Goal: Information Seeking & Learning: Learn about a topic

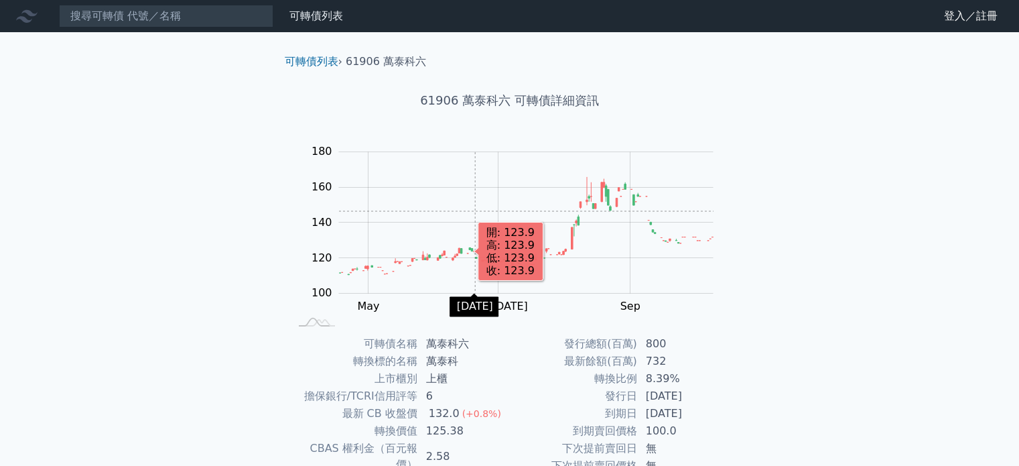
click at [491, 104] on h1 "61906 萬泰科六 可轉債詳細資訊" at bounding box center [510, 100] width 472 height 19
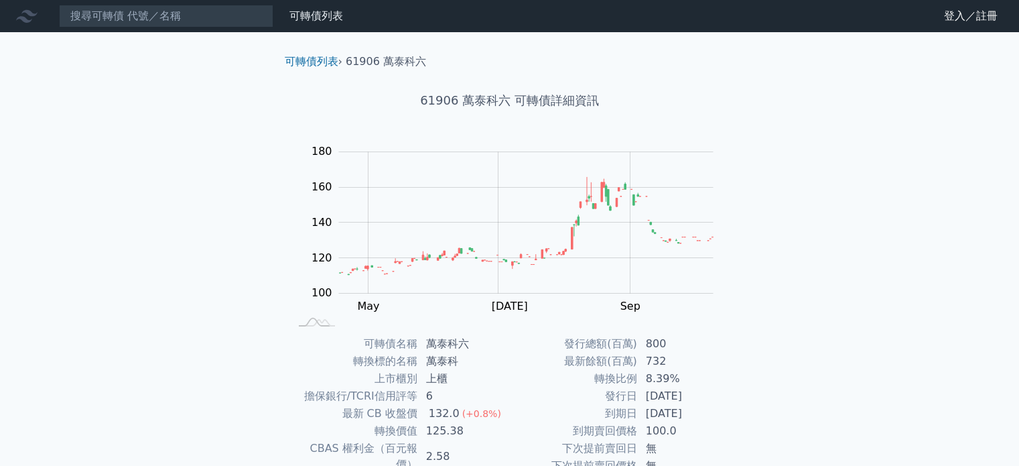
click at [492, 104] on h1 "61906 萬泰科六 可轉債詳細資訊" at bounding box center [510, 100] width 472 height 19
drag, startPoint x: 492, startPoint y: 104, endPoint x: 482, endPoint y: 106, distance: 10.2
click at [481, 107] on h1 "61906 萬泰科六 可轉債詳細資訊" at bounding box center [510, 100] width 472 height 19
drag, startPoint x: 481, startPoint y: 107, endPoint x: 458, endPoint y: 100, distance: 24.4
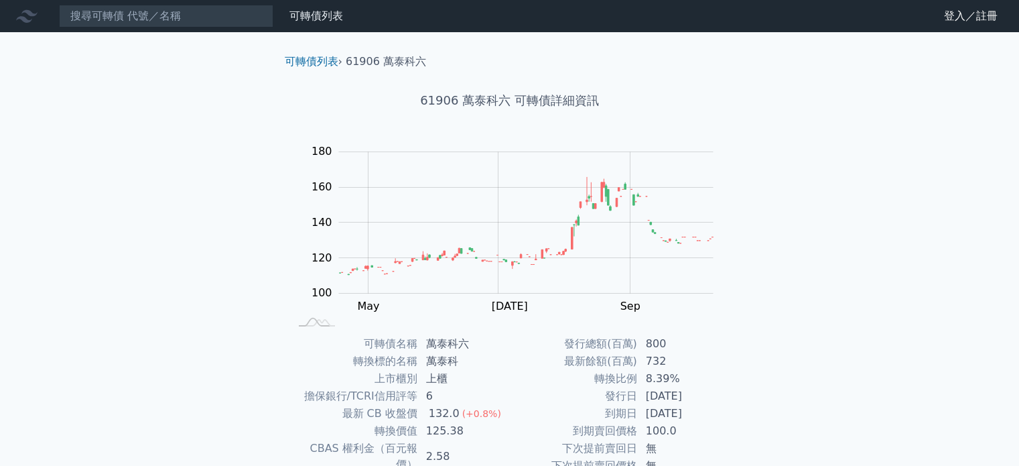
click at [457, 100] on h1 "61906 萬泰科六 可轉債詳細資訊" at bounding box center [510, 100] width 472 height 19
click at [437, 101] on h1 "61906 萬泰科六 可轉債詳細資訊" at bounding box center [510, 100] width 472 height 19
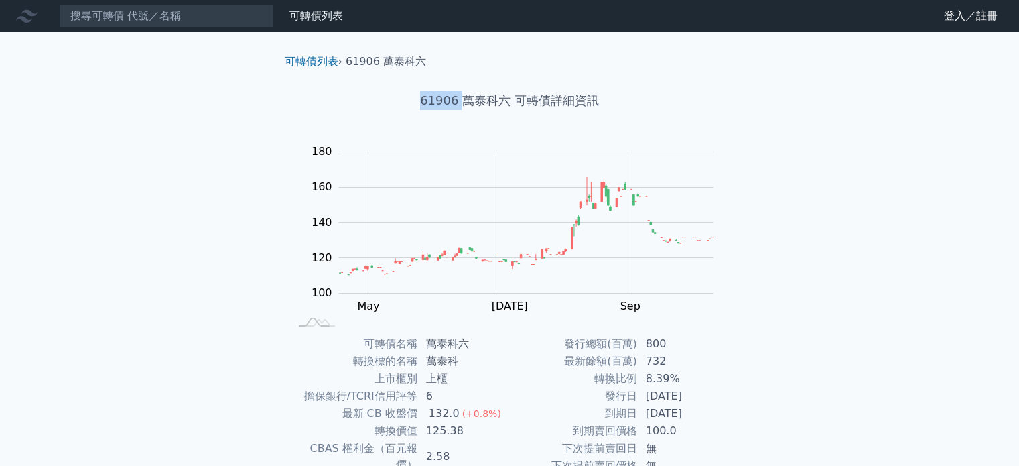
click at [437, 101] on h1 "61906 萬泰科六 可轉債詳細資訊" at bounding box center [510, 100] width 472 height 19
click at [485, 102] on h1 "61906 萬泰科六 可轉債詳細資訊" at bounding box center [510, 100] width 472 height 19
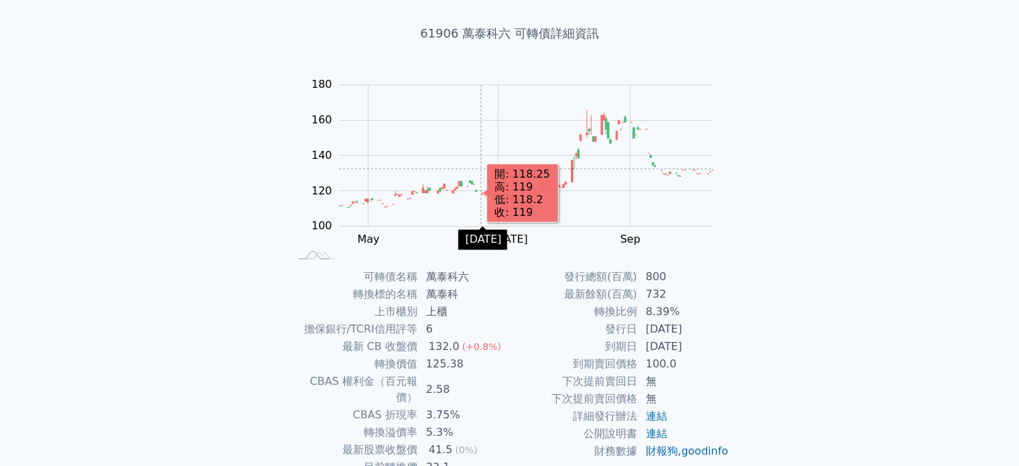
scroll to position [155, 0]
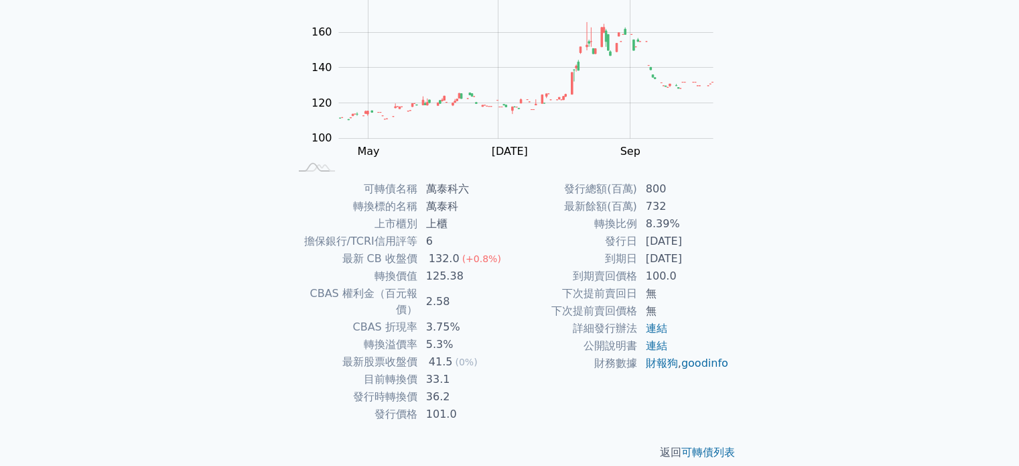
click at [352, 210] on td "轉換標的名稱" at bounding box center [354, 206] width 128 height 17
click at [354, 209] on td "轉換標的名稱" at bounding box center [354, 206] width 128 height 17
drag, startPoint x: 354, startPoint y: 209, endPoint x: 356, endPoint y: 261, distance: 51.7
click at [356, 262] on td "最新 CB 收盤價" at bounding box center [354, 258] width 128 height 17
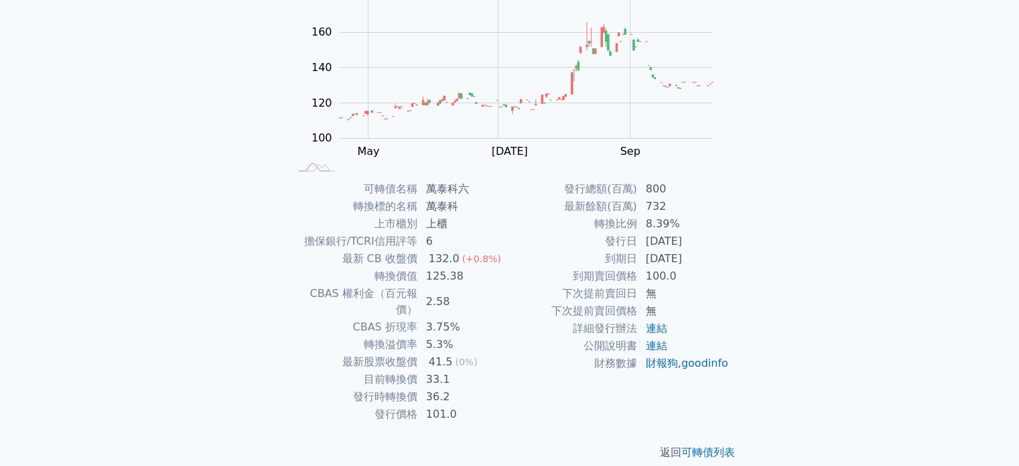
click at [356, 262] on td "最新 CB 收盤價" at bounding box center [354, 258] width 128 height 17
click at [355, 238] on td "擔保銀行/TCRI信用評等" at bounding box center [354, 240] width 128 height 17
click at [363, 228] on td "上市櫃別" at bounding box center [354, 223] width 128 height 17
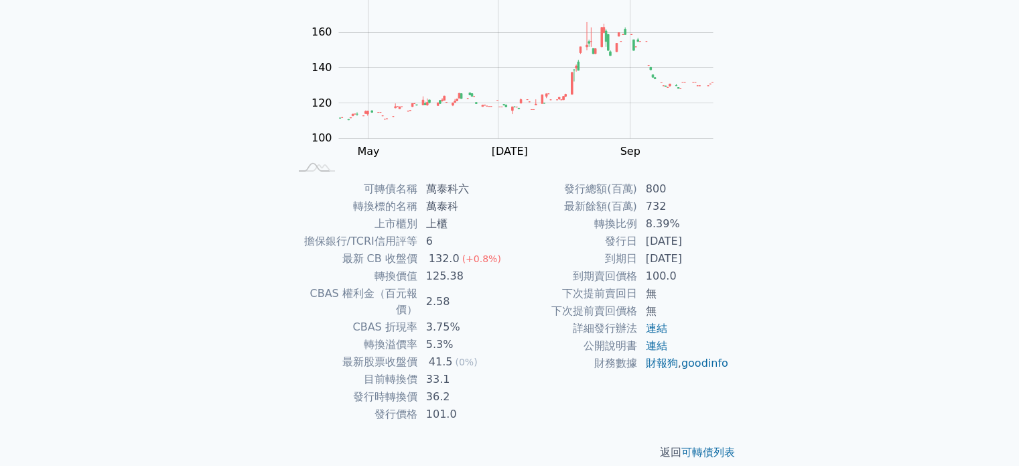
click at [363, 228] on td "上市櫃別" at bounding box center [354, 223] width 128 height 17
click at [364, 224] on td "上市櫃別" at bounding box center [354, 223] width 128 height 17
click at [368, 203] on td "轉換標的名稱" at bounding box center [354, 206] width 128 height 17
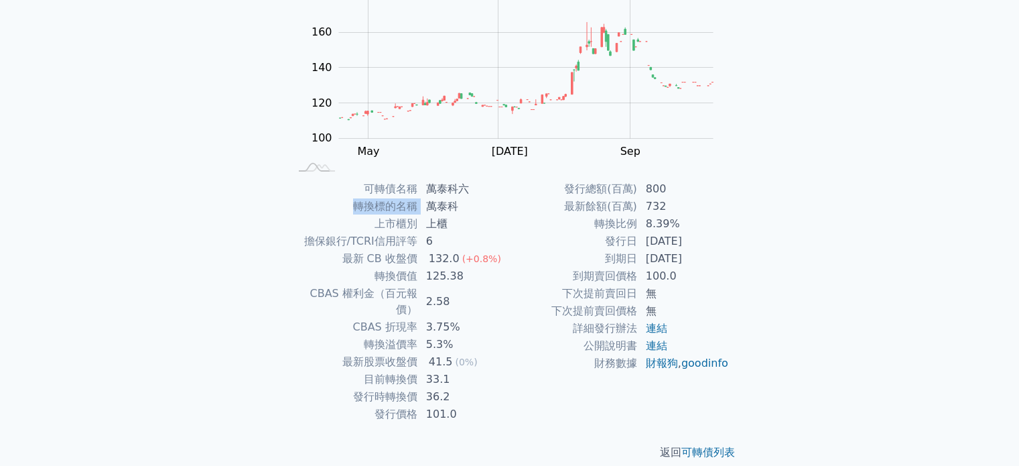
click at [372, 190] on td "可轉債名稱" at bounding box center [354, 188] width 128 height 17
click at [455, 190] on td "萬泰科六" at bounding box center [464, 188] width 92 height 17
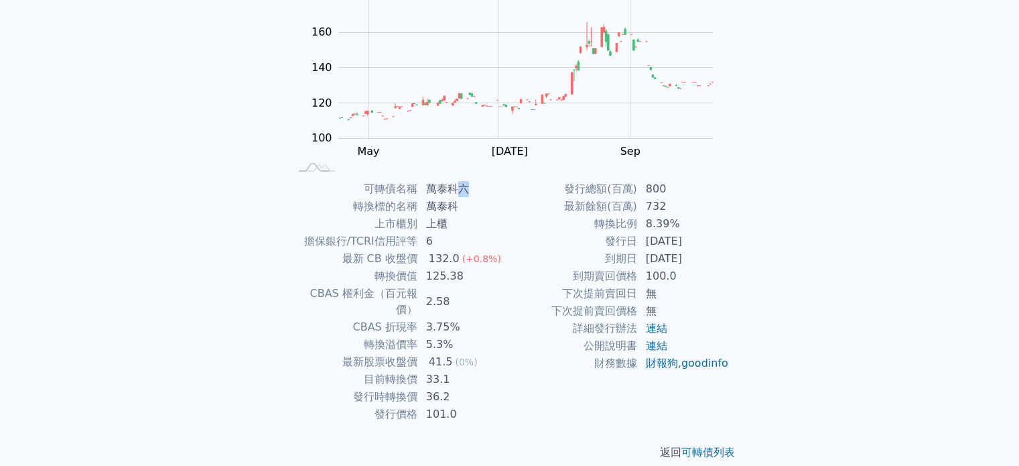
click at [456, 190] on td "萬泰科六" at bounding box center [464, 188] width 92 height 17
click at [458, 195] on td "萬泰科六" at bounding box center [464, 188] width 92 height 17
drag, startPoint x: 575, startPoint y: 202, endPoint x: 610, endPoint y: 205, distance: 34.3
click at [610, 205] on td "最新餘額(百萬)" at bounding box center [574, 206] width 128 height 17
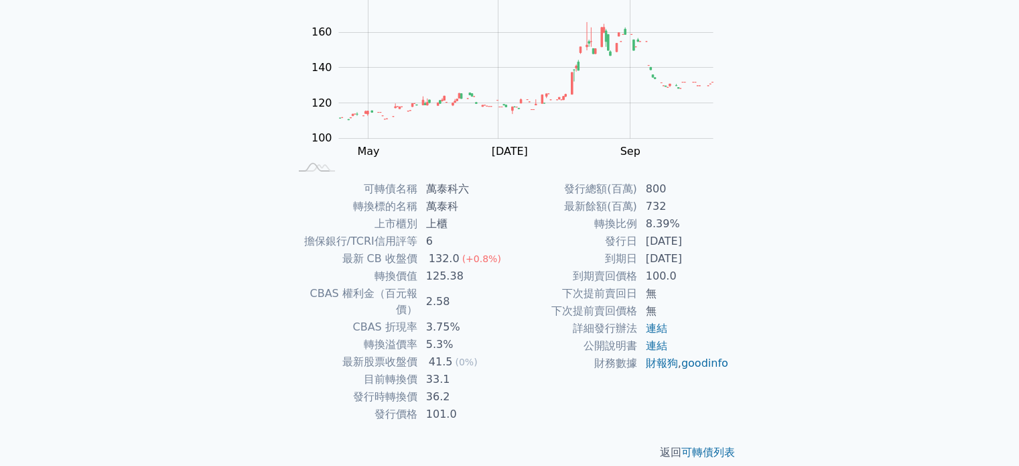
click at [610, 205] on td "最新餘額(百萬)" at bounding box center [574, 206] width 128 height 17
click at [614, 232] on td "發行日" at bounding box center [574, 240] width 128 height 17
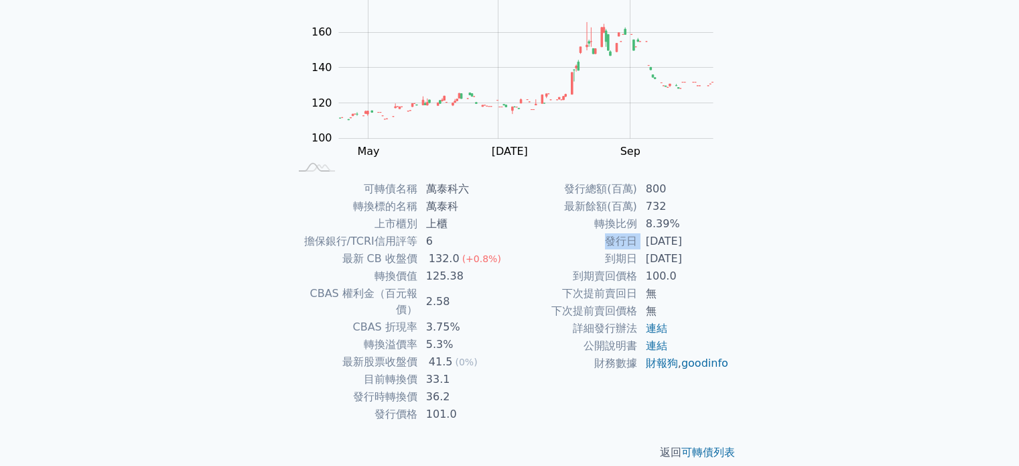
click at [614, 221] on td "轉換比例" at bounding box center [574, 223] width 128 height 17
click at [622, 253] on td "到期日" at bounding box center [574, 258] width 128 height 17
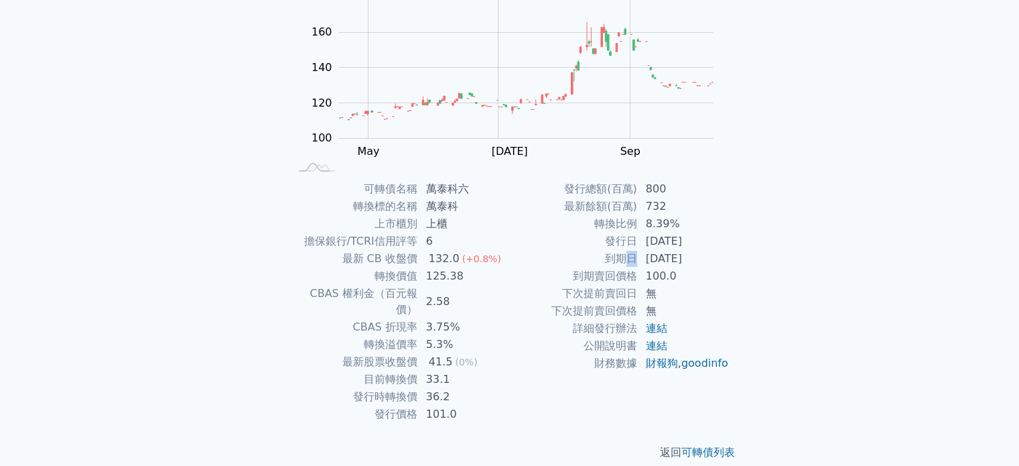
click at [622, 265] on td "到期日" at bounding box center [574, 258] width 128 height 17
click at [616, 281] on td "到期賣回價格" at bounding box center [574, 275] width 128 height 17
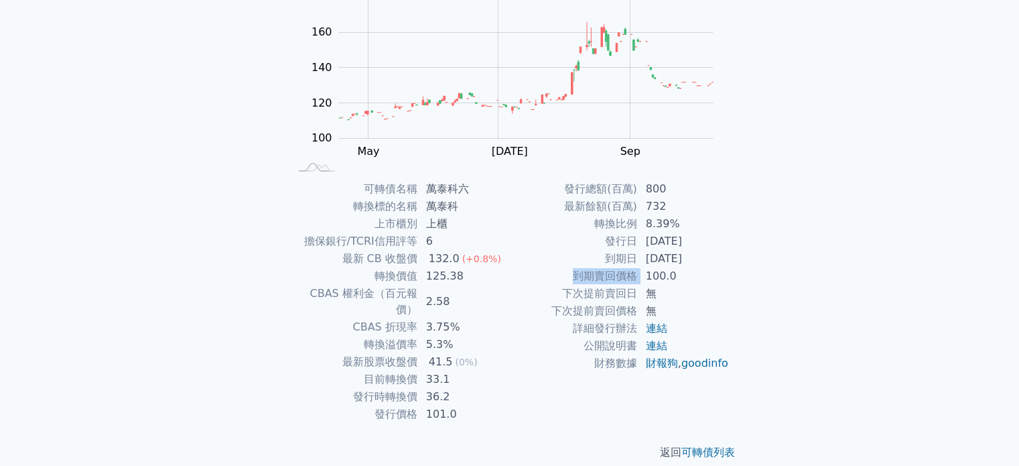
click at [608, 295] on td "下次提前賣回日" at bounding box center [574, 293] width 128 height 17
click at [600, 309] on td "下次提前賣回價格" at bounding box center [574, 310] width 128 height 17
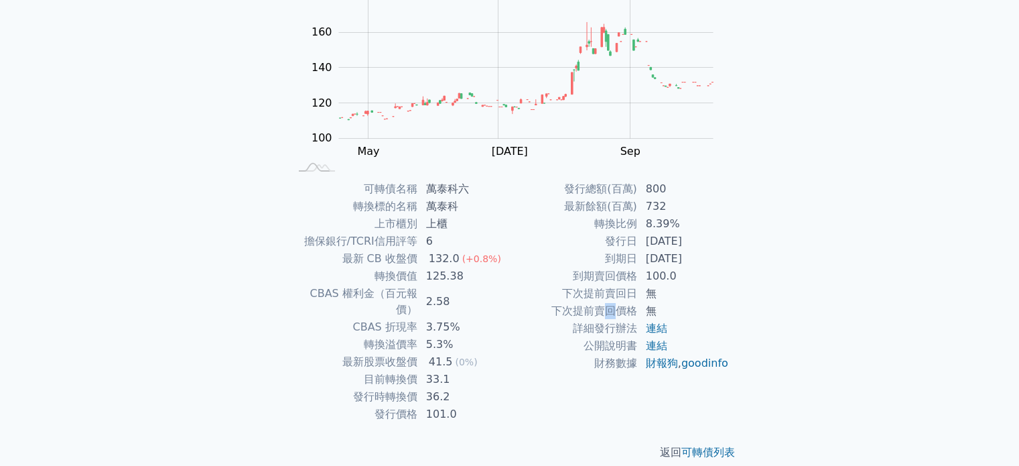
click at [600, 307] on td "下次提前賣回價格" at bounding box center [574, 310] width 128 height 17
click at [599, 316] on td "下次提前賣回價格" at bounding box center [574, 310] width 128 height 17
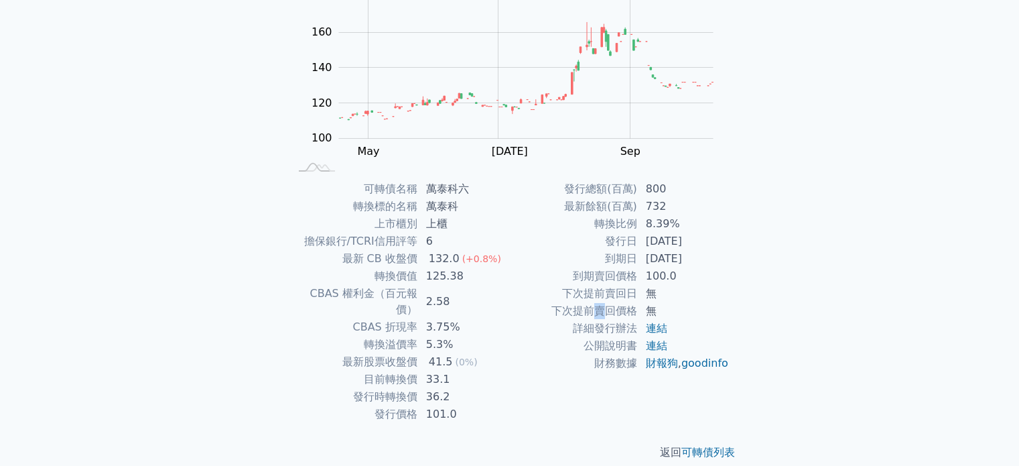
click at [598, 318] on td "下次提前賣回價格" at bounding box center [574, 310] width 128 height 17
click at [596, 320] on td "詳細發行辦法" at bounding box center [574, 328] width 128 height 17
click at [596, 321] on td "詳細發行辦法" at bounding box center [574, 328] width 128 height 17
click at [597, 322] on td "詳細發行辦法" at bounding box center [574, 328] width 128 height 17
click at [597, 320] on td "詳細發行辦法" at bounding box center [574, 328] width 128 height 17
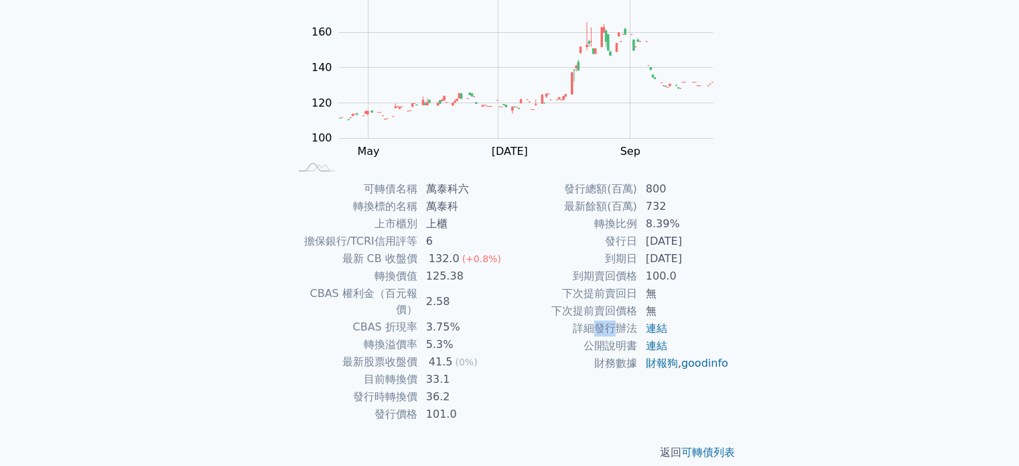
click at [591, 316] on td "下次提前賣回價格" at bounding box center [574, 310] width 128 height 17
click at [589, 314] on td "下次提前賣回價格" at bounding box center [574, 310] width 128 height 17
click at [589, 311] on td "下次提前賣回價格" at bounding box center [574, 310] width 128 height 17
click at [588, 310] on td "下次提前賣回價格" at bounding box center [574, 310] width 128 height 17
click at [590, 299] on td "下次提前賣回日" at bounding box center [574, 293] width 128 height 17
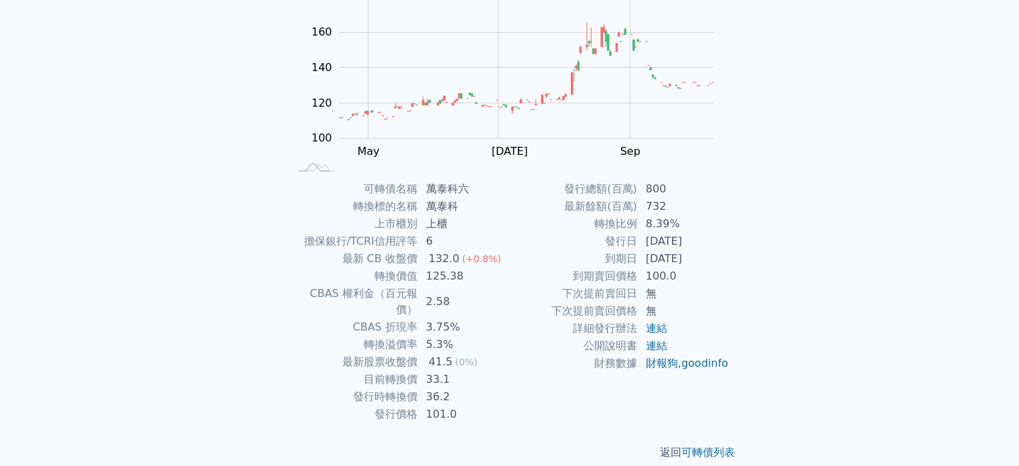
click at [590, 298] on td "下次提前賣回日" at bounding box center [574, 293] width 128 height 17
click at [590, 299] on td "下次提前賣回日" at bounding box center [574, 293] width 128 height 17
click at [593, 291] on td "下次提前賣回日" at bounding box center [574, 293] width 128 height 17
click at [601, 283] on tbody "發行總額(百萬) 800 最新餘額(百萬) 732 轉換比例 8.39% 發行日 [DATE] 到期日 [DATE] 到期賣回價格 100.0 下次提前賣回日…" at bounding box center [620, 276] width 220 height 192
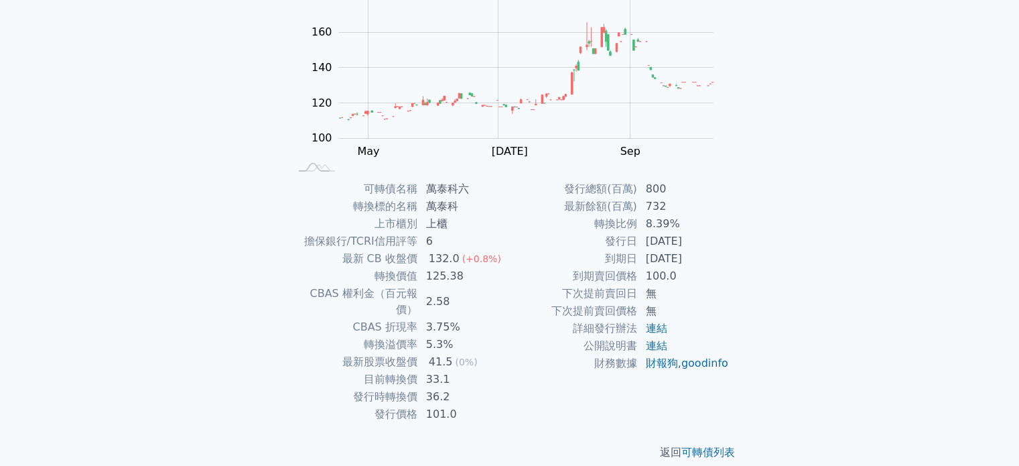
click at [601, 283] on td "到期賣回價格" at bounding box center [574, 275] width 128 height 17
click at [601, 272] on td "到期賣回價格" at bounding box center [574, 275] width 128 height 17
click at [602, 255] on td "到期日" at bounding box center [574, 258] width 128 height 17
click at [385, 353] on td "最新股票收盤價" at bounding box center [354, 361] width 128 height 17
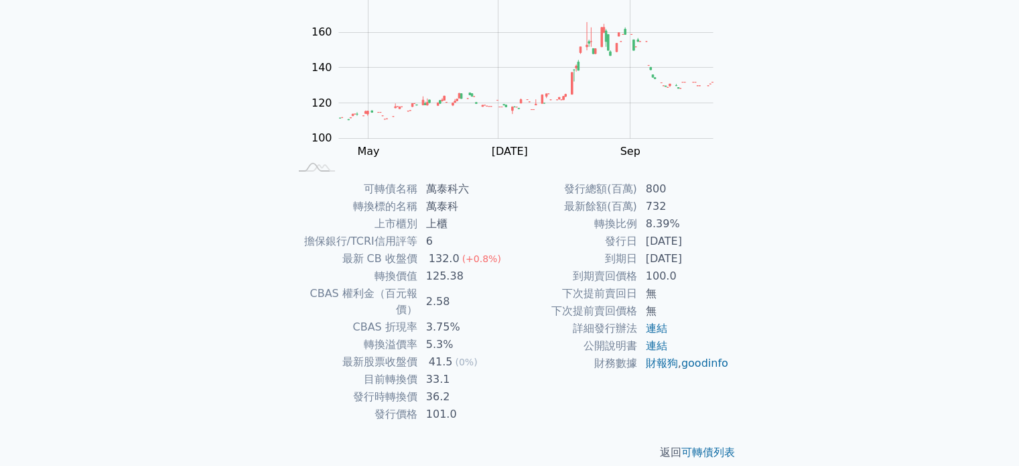
click at [385, 353] on td "最新股票收盤價" at bounding box center [354, 361] width 128 height 17
click at [381, 318] on td "CBAS 折現率" at bounding box center [354, 326] width 128 height 17
click at [378, 318] on td "CBAS 折現率" at bounding box center [354, 326] width 128 height 17
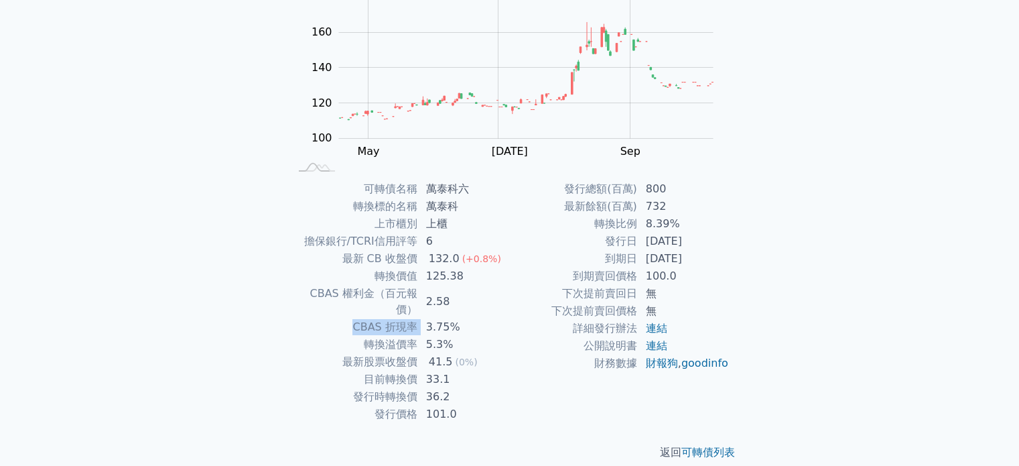
click at [364, 289] on td "CBAS 權利金（百元報價）" at bounding box center [354, 301] width 128 height 33
click at [348, 285] on td "CBAS 權利金（百元報價）" at bounding box center [354, 301] width 128 height 33
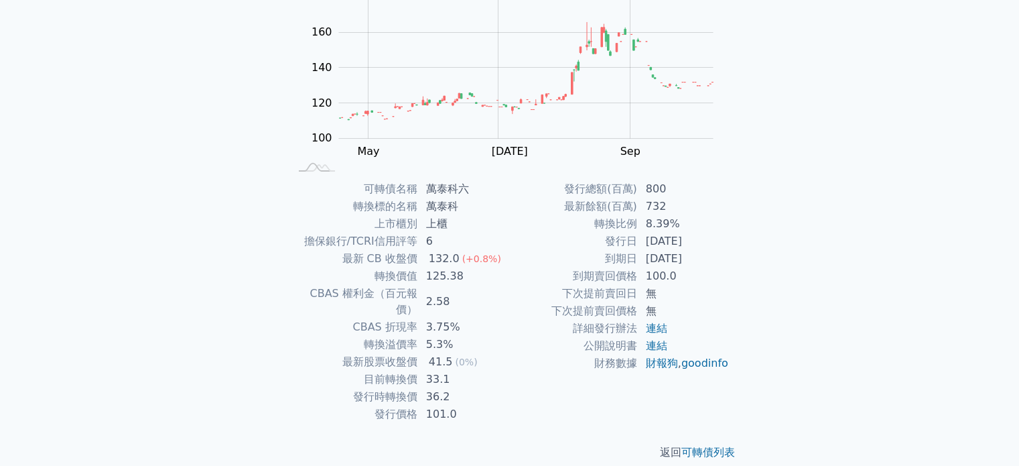
click at [348, 285] on td "CBAS 權利金（百元報價）" at bounding box center [354, 301] width 128 height 33
click at [340, 283] on td "轉換價值" at bounding box center [354, 275] width 128 height 17
click at [364, 278] on td "轉換價值" at bounding box center [354, 275] width 128 height 17
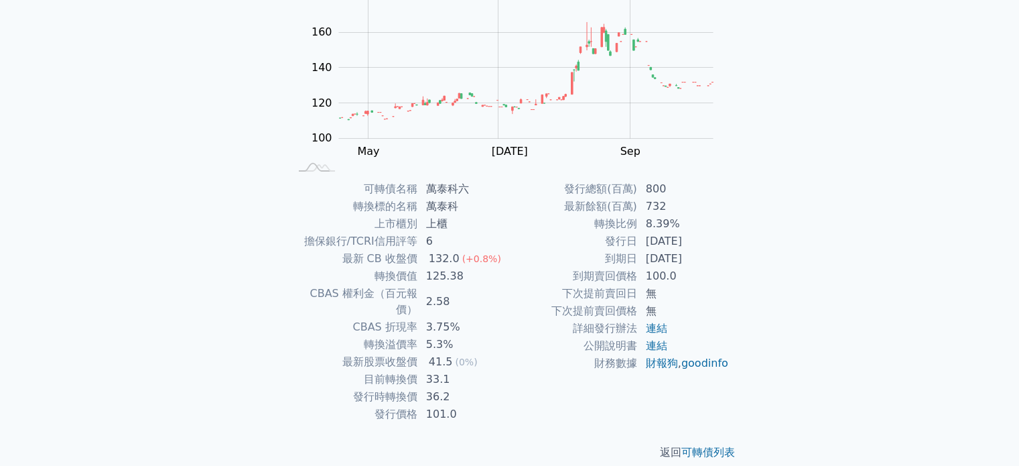
click at [364, 278] on td "轉換價值" at bounding box center [354, 275] width 128 height 17
click at [364, 265] on td "最新 CB 收盤價" at bounding box center [354, 258] width 128 height 17
click at [357, 257] on td "最新 CB 收盤價" at bounding box center [354, 258] width 128 height 17
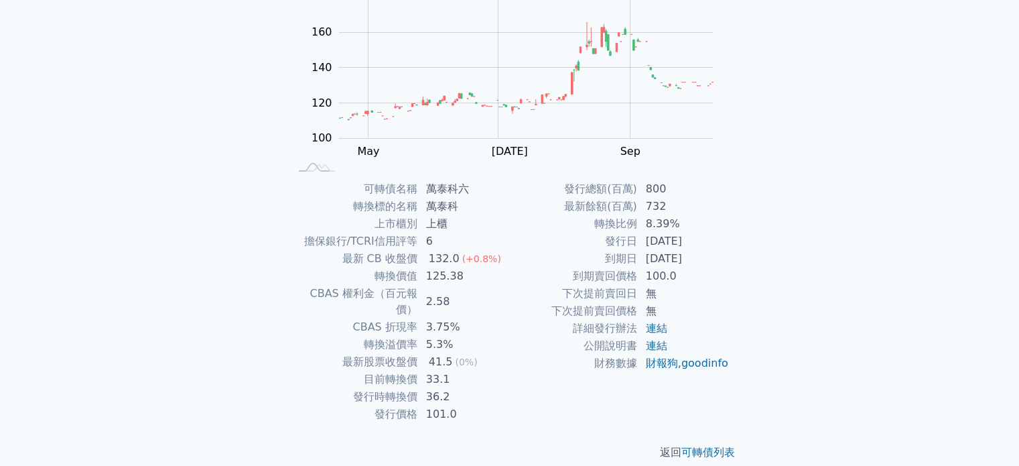
click at [365, 238] on td "擔保銀行/TCRI信用評等" at bounding box center [354, 240] width 128 height 17
click at [378, 211] on td "轉換標的名稱" at bounding box center [354, 206] width 128 height 17
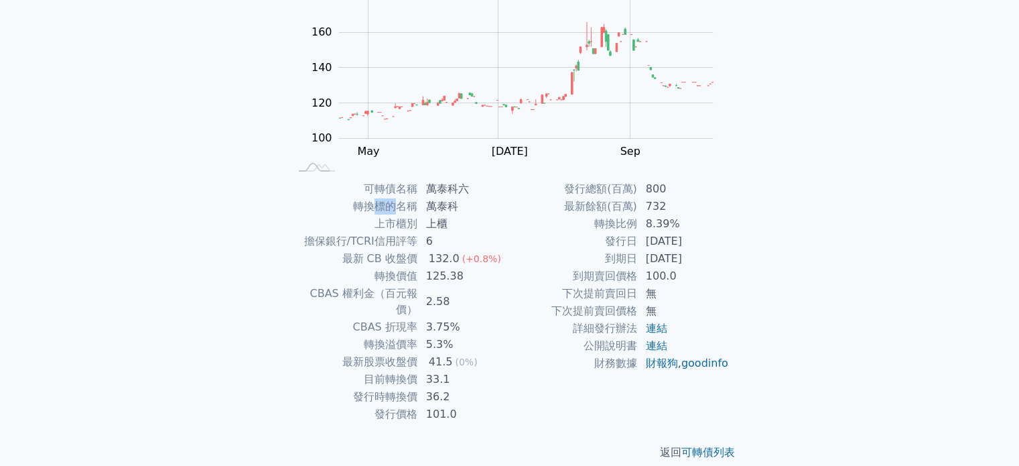
drag, startPoint x: 378, startPoint y: 212, endPoint x: 381, endPoint y: 202, distance: 10.4
click at [381, 202] on td "轉換標的名稱" at bounding box center [354, 206] width 128 height 17
click at [386, 190] on td "可轉債名稱" at bounding box center [354, 188] width 128 height 17
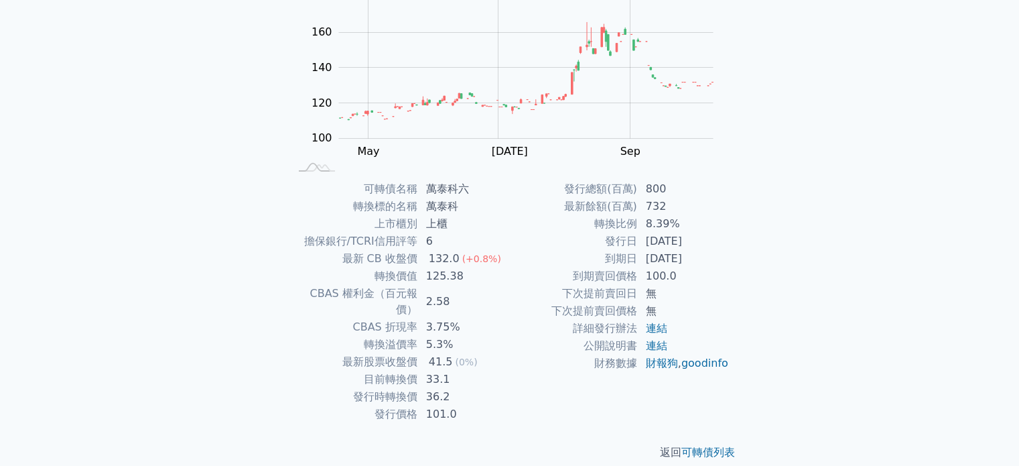
click at [386, 190] on td "可轉債名稱" at bounding box center [354, 188] width 128 height 17
click at [381, 212] on td "轉換標的名稱" at bounding box center [354, 206] width 128 height 17
click at [375, 214] on tbody "可轉債名稱 萬泰科六 轉換標的名稱 萬泰科 上市櫃別 上櫃 擔保銀行/TCRI信用評等 6 最新 CB 收盤價 132.0 (+0.8%) 轉換價值 125.…" at bounding box center [400, 301] width 220 height 243
click at [374, 216] on td "上市櫃別" at bounding box center [354, 223] width 128 height 17
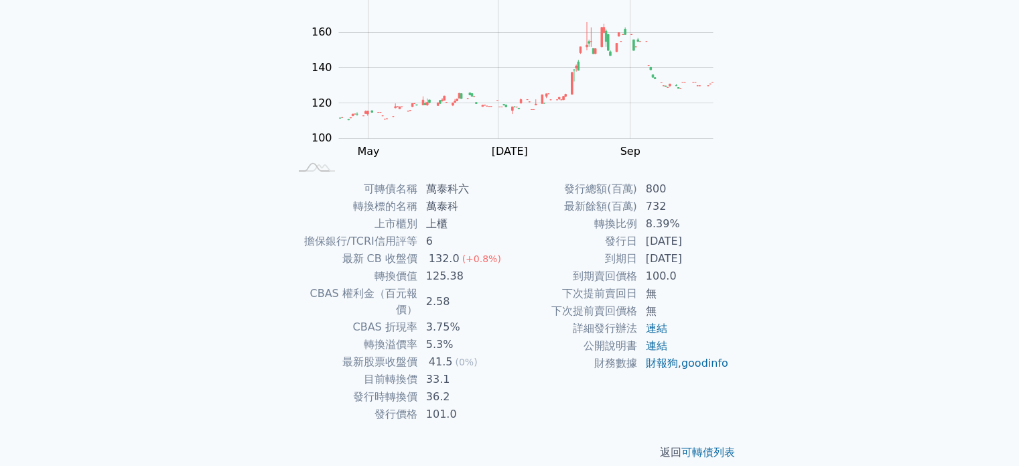
click at [374, 216] on td "上市櫃別" at bounding box center [354, 223] width 128 height 17
click at [374, 222] on td "上市櫃別" at bounding box center [354, 223] width 128 height 17
click at [356, 238] on td "擔保銀行/TCRI信用評等" at bounding box center [354, 240] width 128 height 17
click at [350, 259] on td "最新 CB 收盤價" at bounding box center [354, 258] width 128 height 17
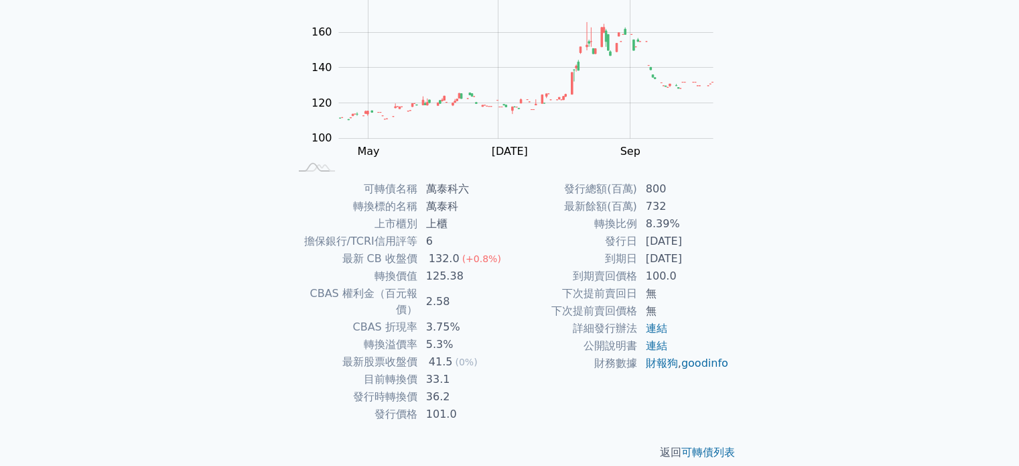
click at [350, 259] on td "最新 CB 收盤價" at bounding box center [354, 258] width 128 height 17
click at [357, 262] on td "最新 CB 收盤價" at bounding box center [354, 258] width 128 height 17
drag, startPoint x: 357, startPoint y: 262, endPoint x: 378, endPoint y: 285, distance: 31.3
click at [378, 285] on td "CBAS 權利金（百元報價）" at bounding box center [354, 301] width 128 height 33
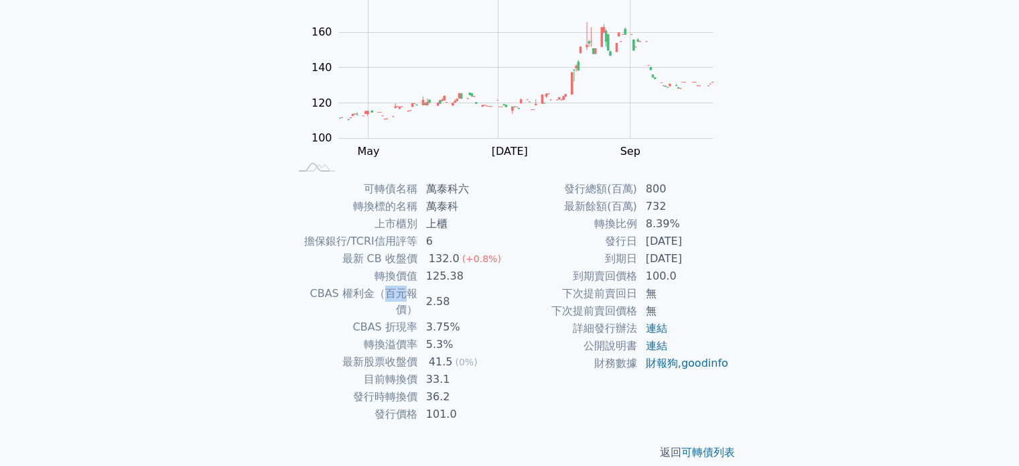
click at [384, 273] on td "轉換價值" at bounding box center [354, 275] width 128 height 17
click at [391, 318] on td "CBAS 折現率" at bounding box center [354, 326] width 128 height 17
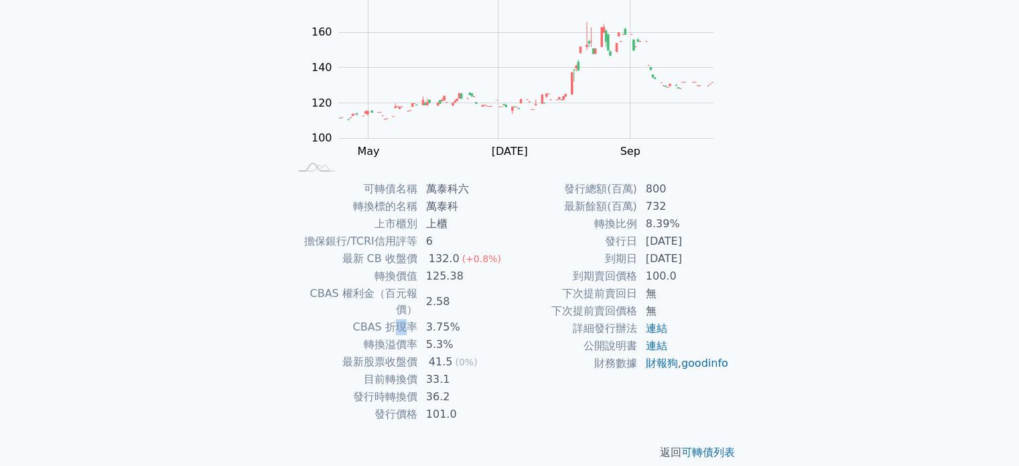
click at [391, 336] on td "轉換溢價率" at bounding box center [354, 344] width 128 height 17
click at [374, 353] on td "最新股票收盤價" at bounding box center [354, 361] width 128 height 17
click at [371, 353] on td "最新股票收盤價" at bounding box center [354, 361] width 128 height 17
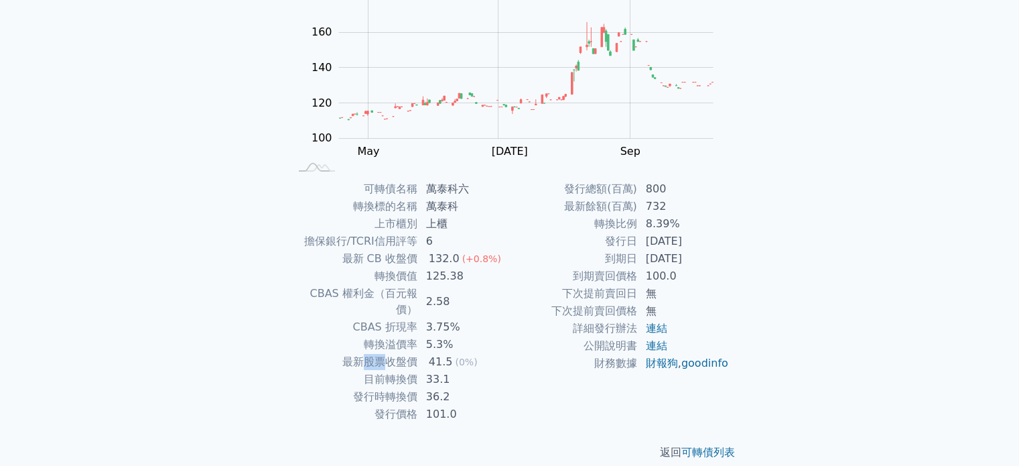
click at [387, 388] on td "發行時轉換價" at bounding box center [354, 396] width 128 height 17
click at [378, 388] on td "發行時轉換價" at bounding box center [354, 396] width 128 height 17
drag, startPoint x: 367, startPoint y: 366, endPoint x: 362, endPoint y: 356, distance: 11.1
click at [362, 370] on td "目前轉換價" at bounding box center [354, 378] width 128 height 17
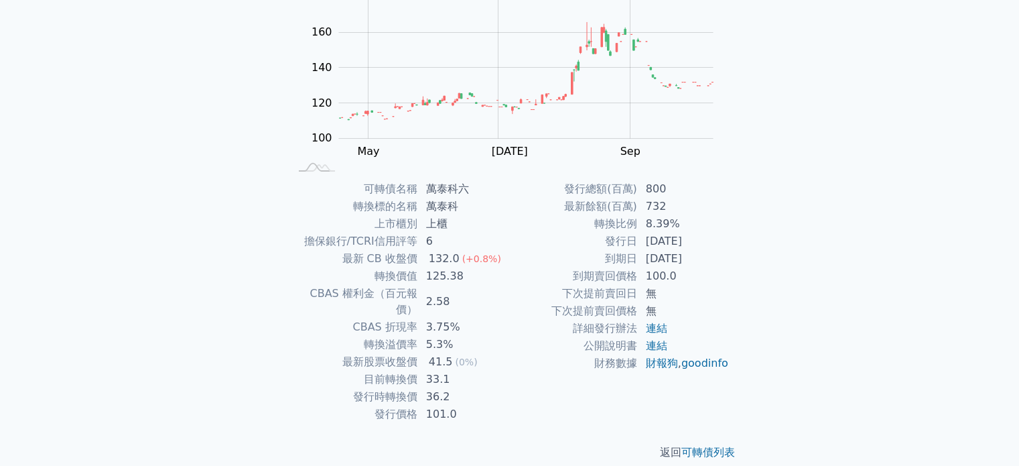
click at [362, 370] on td "目前轉換價" at bounding box center [354, 378] width 128 height 17
click at [363, 353] on td "最新股票收盤價" at bounding box center [354, 361] width 128 height 17
drag, startPoint x: 363, startPoint y: 348, endPoint x: 363, endPoint y: 338, distance: 10.0
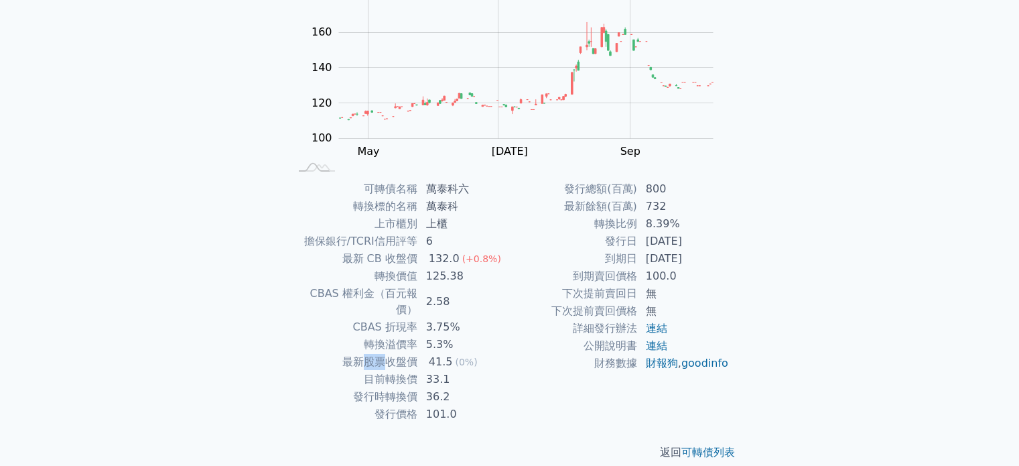
click at [363, 353] on td "最新股票收盤價" at bounding box center [354, 361] width 128 height 17
click at [364, 336] on td "轉換溢價率" at bounding box center [354, 344] width 128 height 17
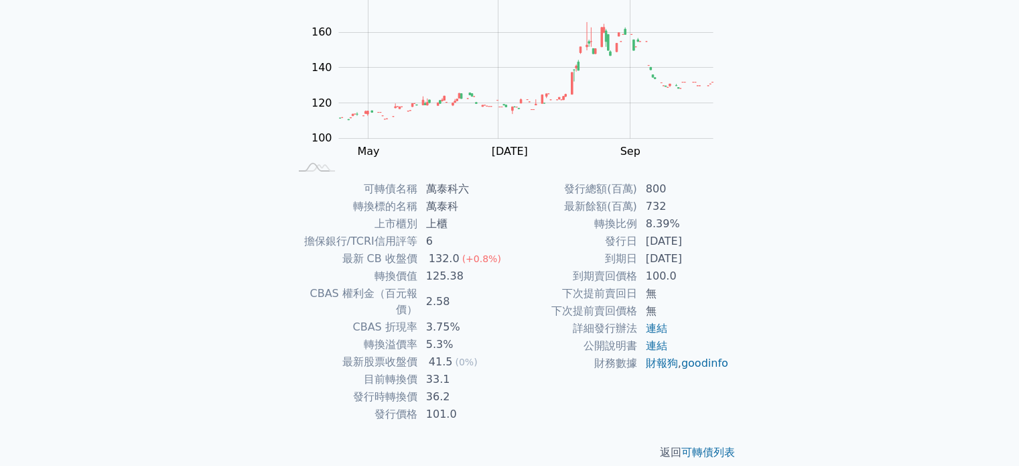
click at [364, 318] on td "CBAS 折現率" at bounding box center [354, 326] width 128 height 17
click at [368, 336] on td "轉換溢價率" at bounding box center [354, 344] width 128 height 17
drag, startPoint x: 352, startPoint y: 301, endPoint x: 345, endPoint y: 293, distance: 10.9
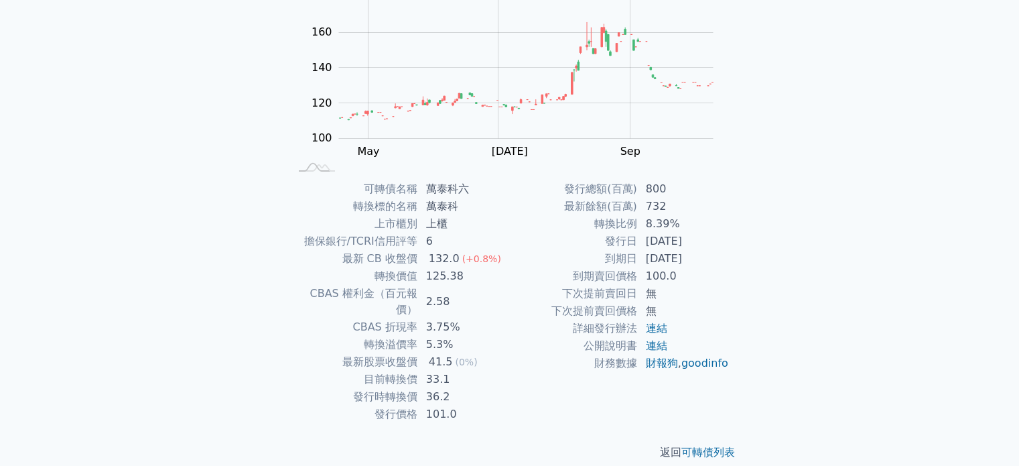
click at [345, 293] on td "CBAS 權利金（百元報價）" at bounding box center [354, 301] width 128 height 33
click at [351, 318] on td "CBAS 折現率" at bounding box center [354, 326] width 128 height 17
drag, startPoint x: 350, startPoint y: 306, endPoint x: 346, endPoint y: 290, distance: 16.6
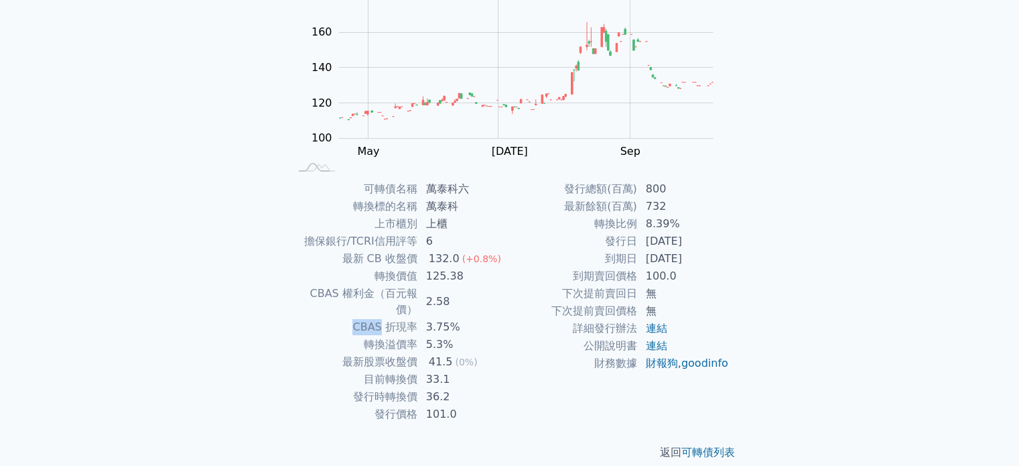
click at [344, 290] on td "CBAS 權利金（百元報價）" at bounding box center [354, 301] width 128 height 33
click at [342, 286] on td "CBAS 權利金（百元報價）" at bounding box center [354, 301] width 128 height 33
click at [343, 274] on td "轉換價值" at bounding box center [354, 275] width 128 height 17
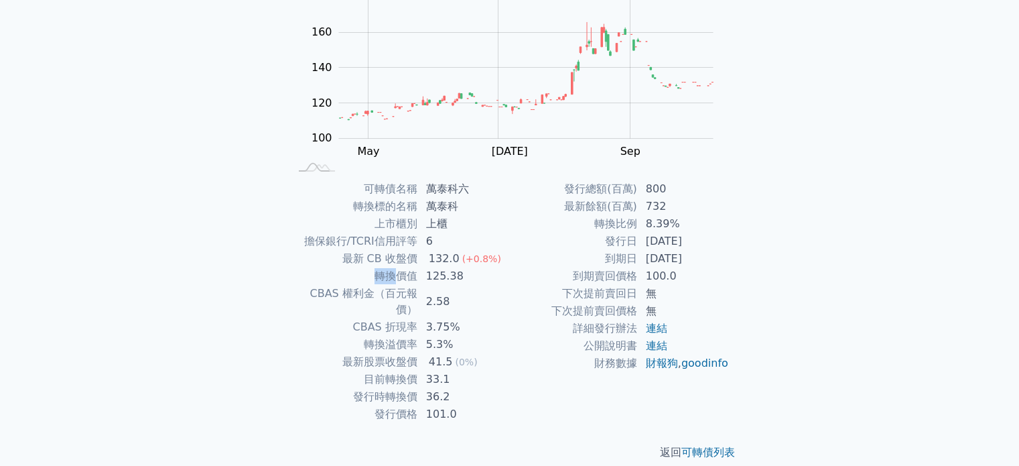
click at [342, 263] on td "最新 CB 收盤價" at bounding box center [354, 258] width 128 height 17
click at [338, 243] on td "擔保銀行/TCRI信用評等" at bounding box center [354, 240] width 128 height 17
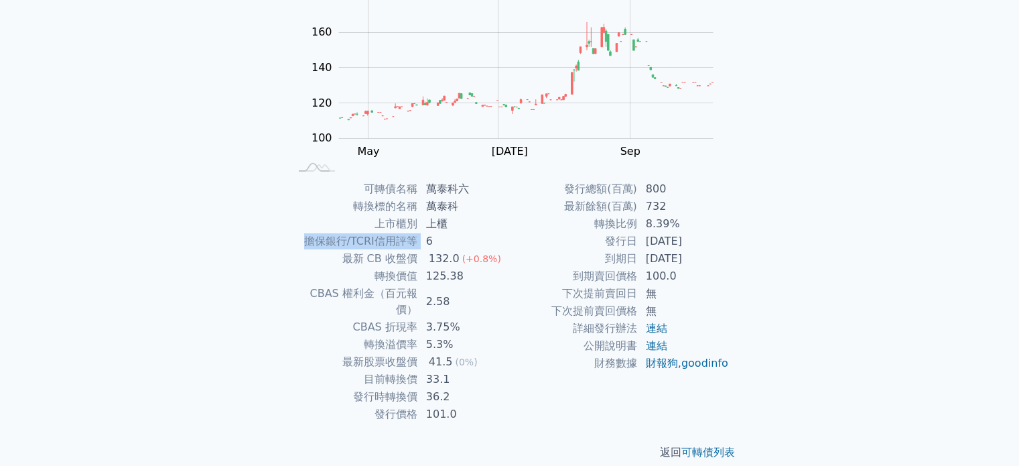
click at [338, 243] on td "擔保銀行/TCRI信用評等" at bounding box center [354, 240] width 128 height 17
click at [340, 225] on td "上市櫃別" at bounding box center [354, 223] width 128 height 17
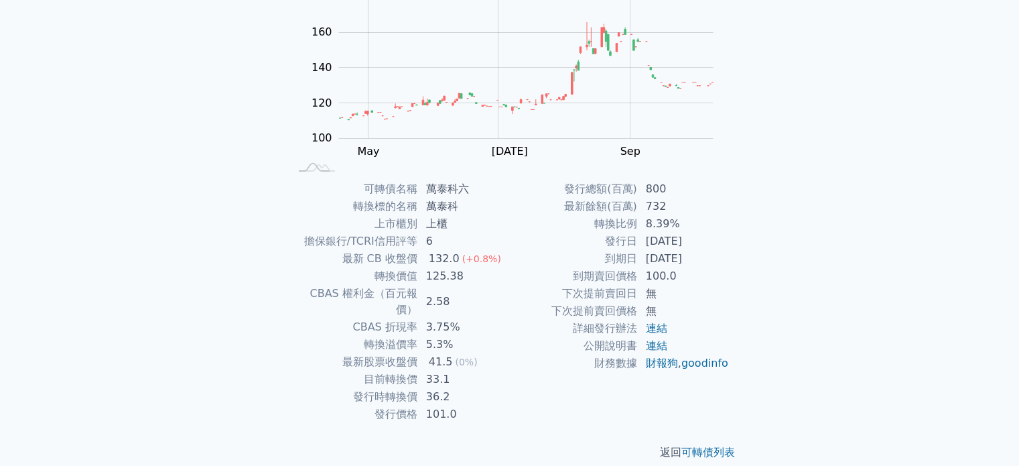
click at [340, 225] on td "上市櫃別" at bounding box center [354, 223] width 128 height 17
click at [346, 208] on td "轉換標的名稱" at bounding box center [354, 206] width 128 height 17
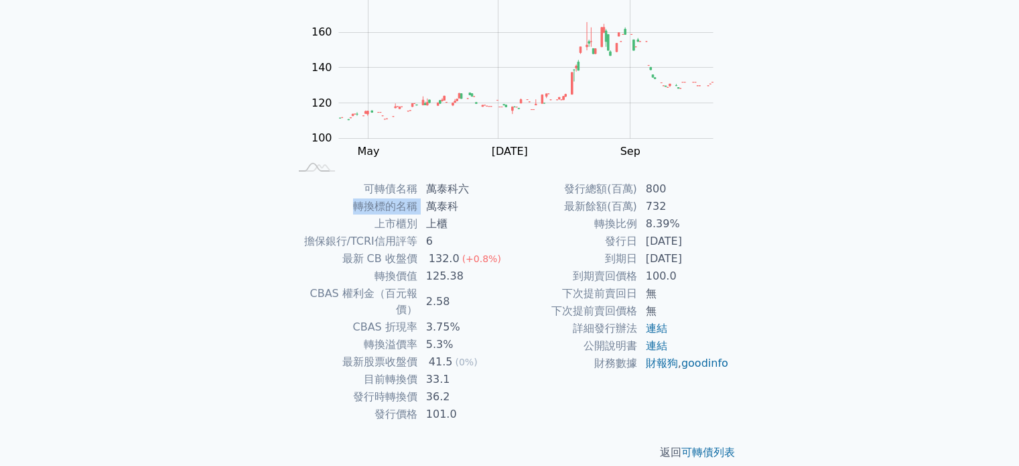
click at [360, 182] on td "可轉債名稱" at bounding box center [354, 188] width 128 height 17
click at [364, 199] on td "轉換標的名稱" at bounding box center [354, 206] width 128 height 17
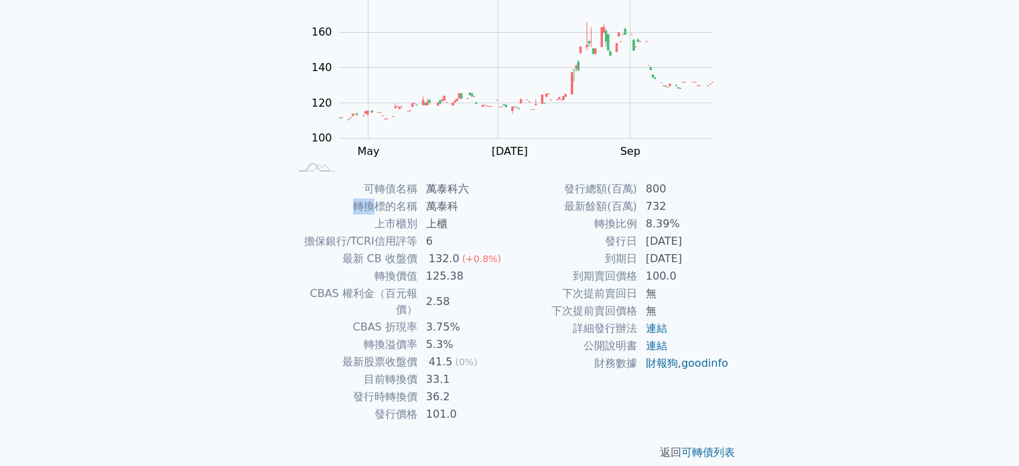
click at [365, 199] on td "轉換標的名稱" at bounding box center [354, 206] width 128 height 17
click at [388, 200] on td "轉換標的名稱" at bounding box center [354, 206] width 128 height 17
click at [386, 218] on td "上市櫃別" at bounding box center [354, 223] width 128 height 17
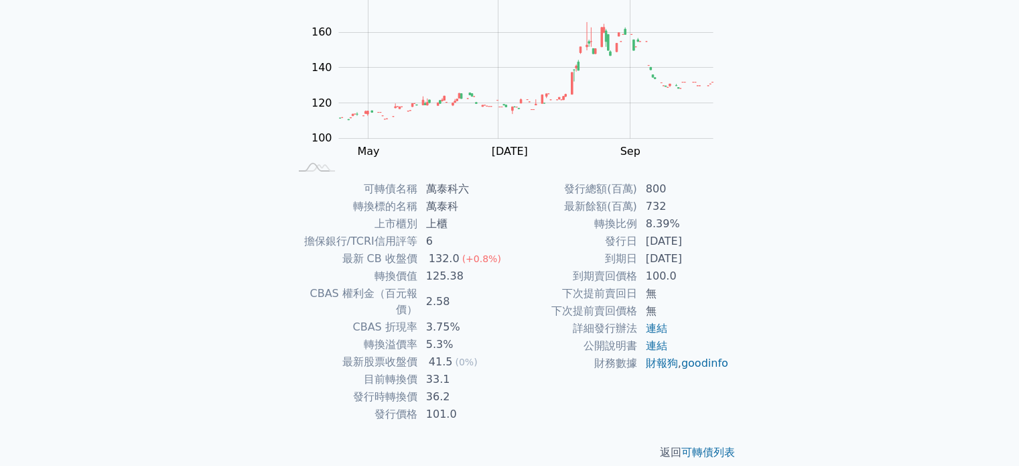
click at [378, 215] on td "上市櫃別" at bounding box center [354, 223] width 128 height 17
click at [370, 227] on td "上市櫃別" at bounding box center [354, 223] width 128 height 17
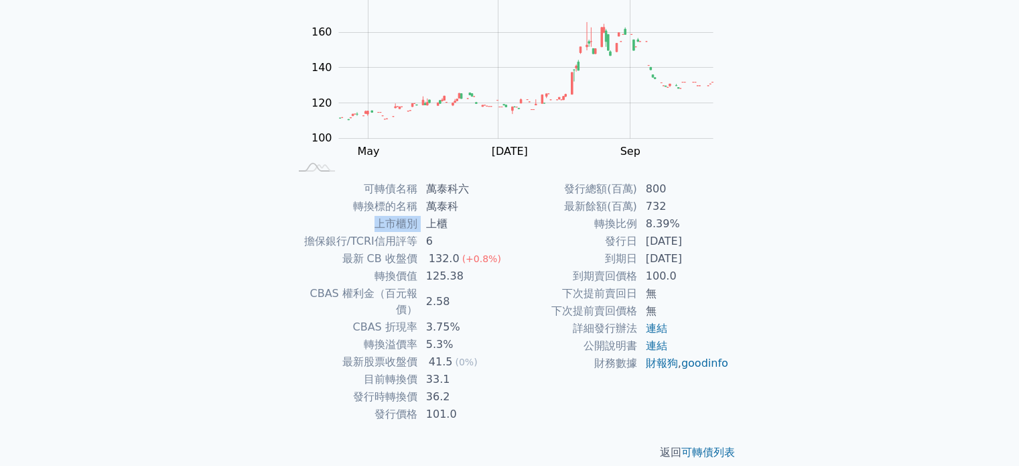
click at [372, 247] on td "擔保銀行/TCRI信用評等" at bounding box center [354, 240] width 128 height 17
click at [366, 258] on td "最新 CB 收盤價" at bounding box center [354, 258] width 128 height 17
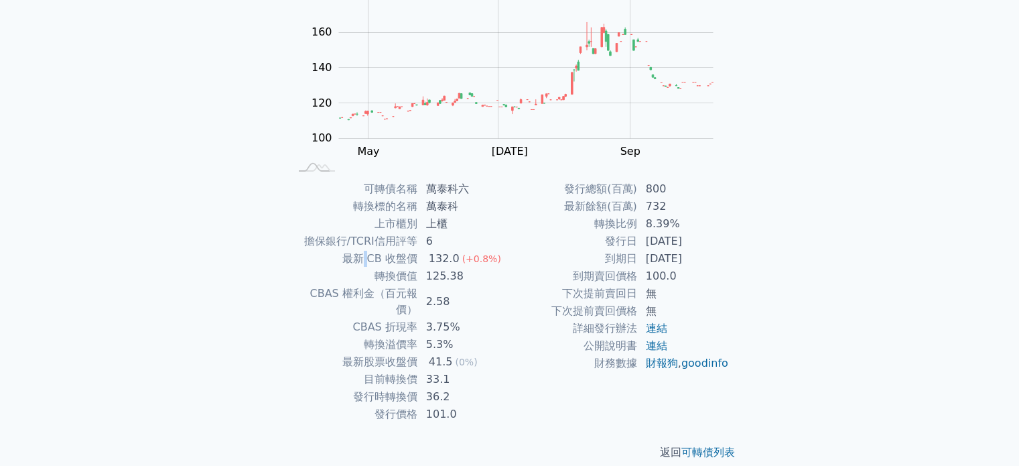
click at [366, 258] on td "最新 CB 收盤價" at bounding box center [354, 258] width 128 height 17
click at [366, 273] on td "轉換價值" at bounding box center [354, 275] width 128 height 17
click at [366, 278] on td "轉換價值" at bounding box center [354, 275] width 128 height 17
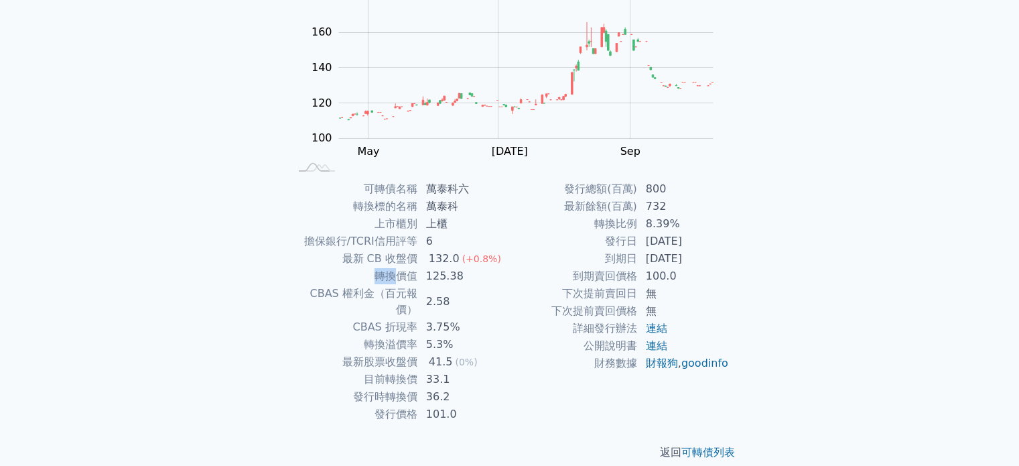
drag, startPoint x: 366, startPoint y: 278, endPoint x: 361, endPoint y: 291, distance: 13.6
click at [362, 291] on td "CBAS 權利金（百元報價）" at bounding box center [354, 301] width 128 height 33
click at [360, 291] on td "CBAS 權利金（百元報價）" at bounding box center [354, 301] width 128 height 33
click at [368, 318] on td "CBAS 折現率" at bounding box center [354, 326] width 128 height 17
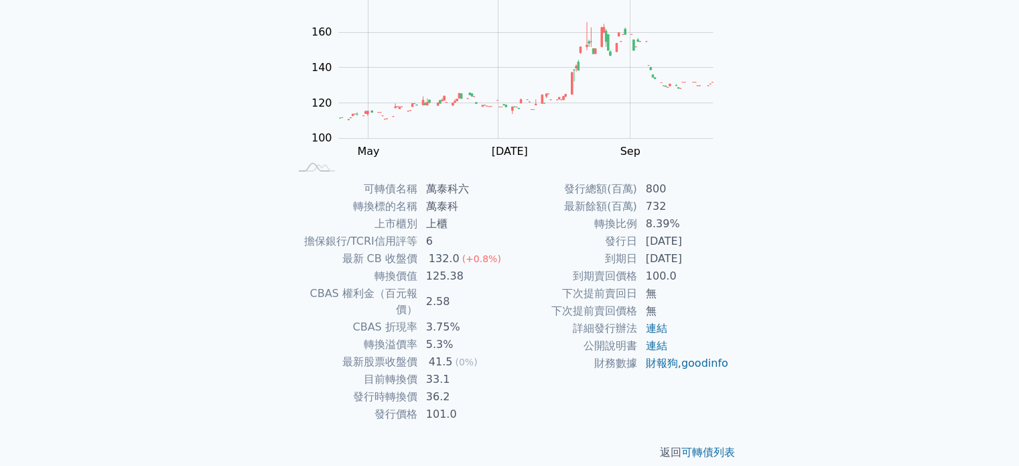
click at [368, 318] on td "CBAS 折現率" at bounding box center [354, 326] width 128 height 17
drag, startPoint x: 368, startPoint y: 313, endPoint x: 364, endPoint y: 330, distance: 17.7
click at [364, 336] on td "轉換溢價率" at bounding box center [354, 344] width 128 height 17
click at [366, 353] on td "最新股票收盤價" at bounding box center [354, 361] width 128 height 17
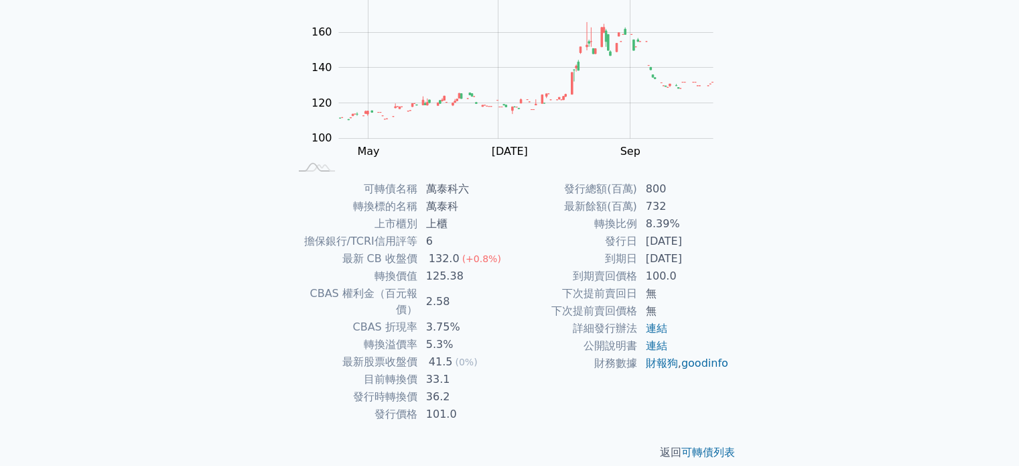
click at [366, 353] on td "最新股票收盤價" at bounding box center [354, 361] width 128 height 17
click at [364, 353] on td "最新股票收盤價" at bounding box center [354, 361] width 128 height 17
click at [371, 370] on td "目前轉換價" at bounding box center [354, 378] width 128 height 17
click at [372, 370] on td "目前轉換價" at bounding box center [354, 378] width 128 height 17
click at [378, 388] on td "發行時轉換價" at bounding box center [354, 396] width 128 height 17
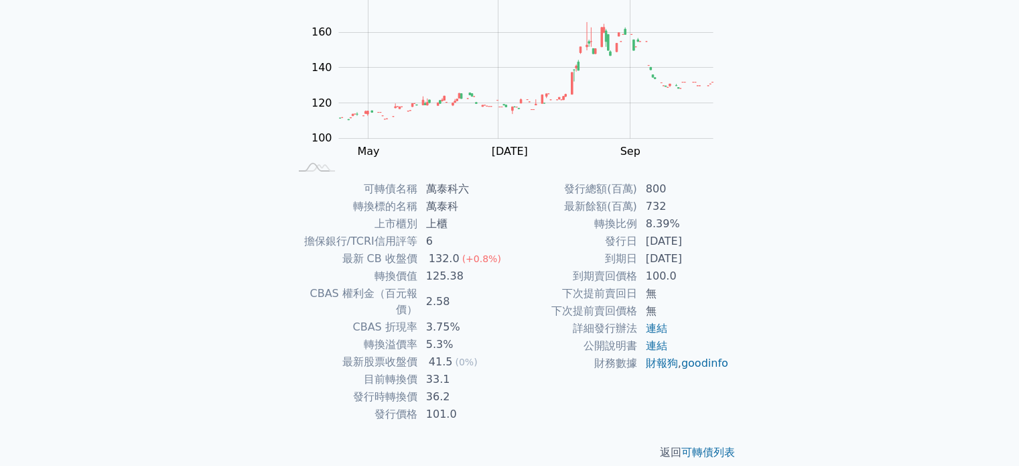
click at [378, 388] on td "發行時轉換價" at bounding box center [354, 396] width 128 height 17
click at [375, 405] on td "發行價格" at bounding box center [354, 413] width 128 height 17
click at [374, 405] on td "發行價格" at bounding box center [354, 413] width 128 height 17
click at [366, 405] on td "發行價格" at bounding box center [354, 413] width 128 height 17
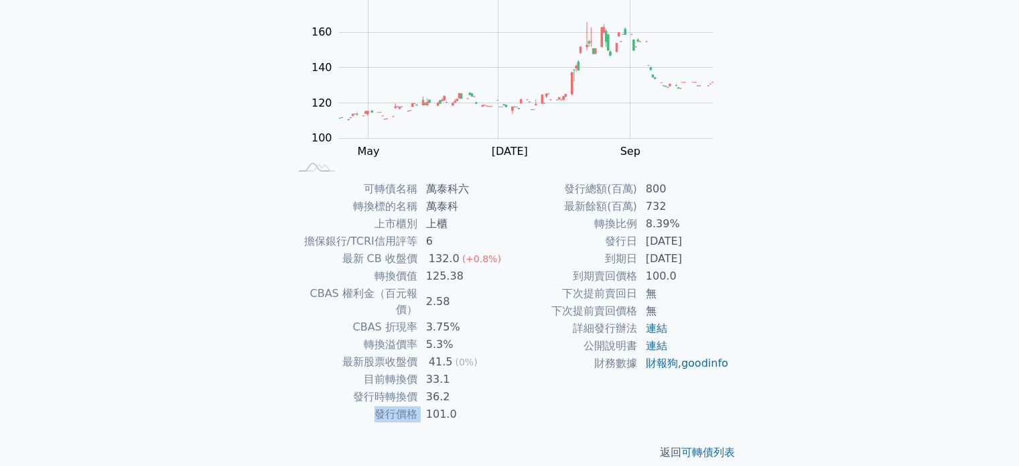
click at [366, 405] on td "發行價格" at bounding box center [354, 413] width 128 height 17
click at [373, 388] on td "發行時轉換價" at bounding box center [354, 396] width 128 height 17
click at [374, 388] on td "發行時轉換價" at bounding box center [354, 396] width 128 height 17
drag, startPoint x: 375, startPoint y: 370, endPoint x: 376, endPoint y: 362, distance: 8.1
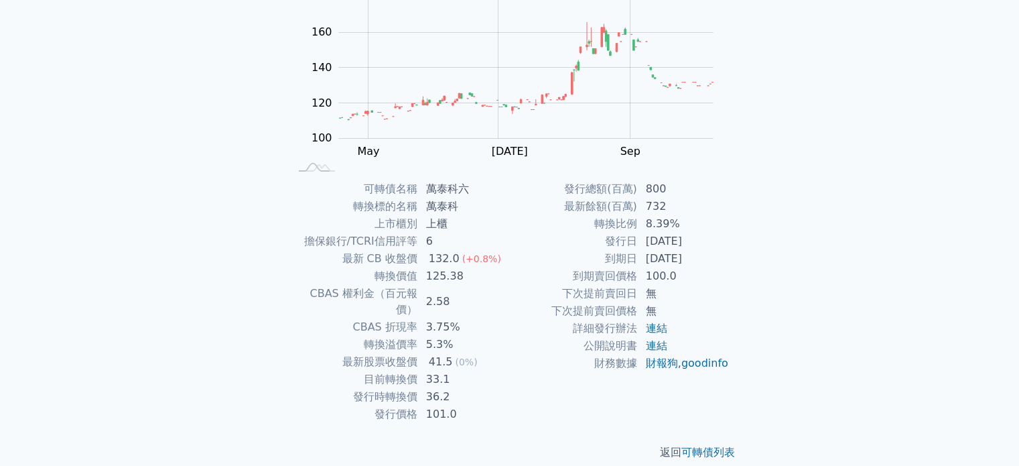
click at [376, 370] on td "目前轉換價" at bounding box center [354, 378] width 128 height 17
click at [375, 370] on td "目前轉換價" at bounding box center [354, 378] width 128 height 17
click at [375, 353] on td "最新股票收盤價" at bounding box center [354, 361] width 128 height 17
click at [377, 353] on td "最新股票收盤價" at bounding box center [354, 361] width 128 height 17
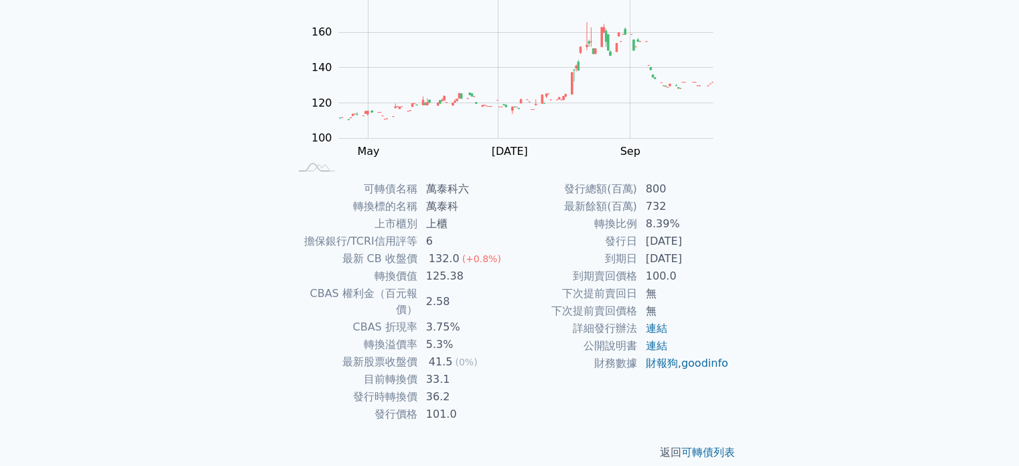
click at [378, 336] on td "轉換溢價率" at bounding box center [354, 344] width 128 height 17
drag, startPoint x: 378, startPoint y: 327, endPoint x: 374, endPoint y: 309, distance: 18.7
click at [374, 318] on td "CBAS 折現率" at bounding box center [354, 326] width 128 height 17
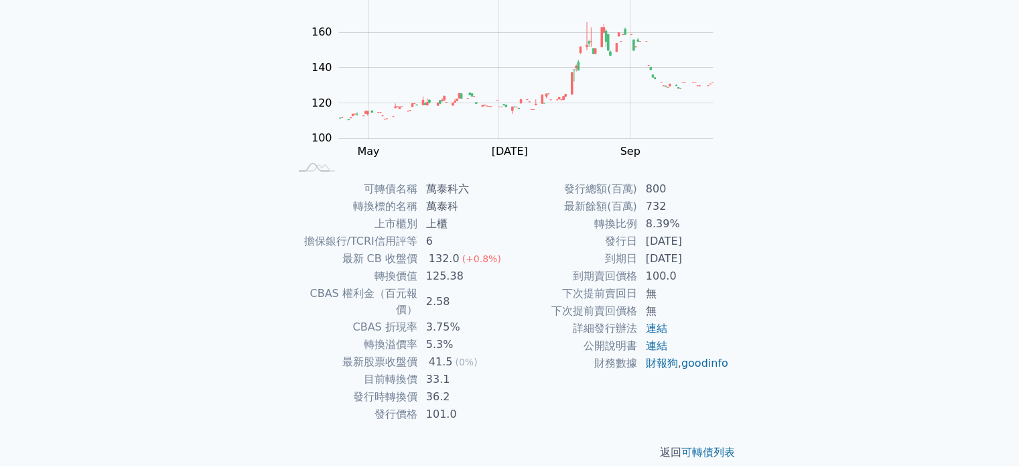
click at [384, 275] on td "轉換價值" at bounding box center [354, 275] width 128 height 17
click at [364, 291] on td "CBAS 權利金（百元報價）" at bounding box center [354, 301] width 128 height 33
click at [365, 291] on td "CBAS 權利金（百元報價）" at bounding box center [354, 301] width 128 height 33
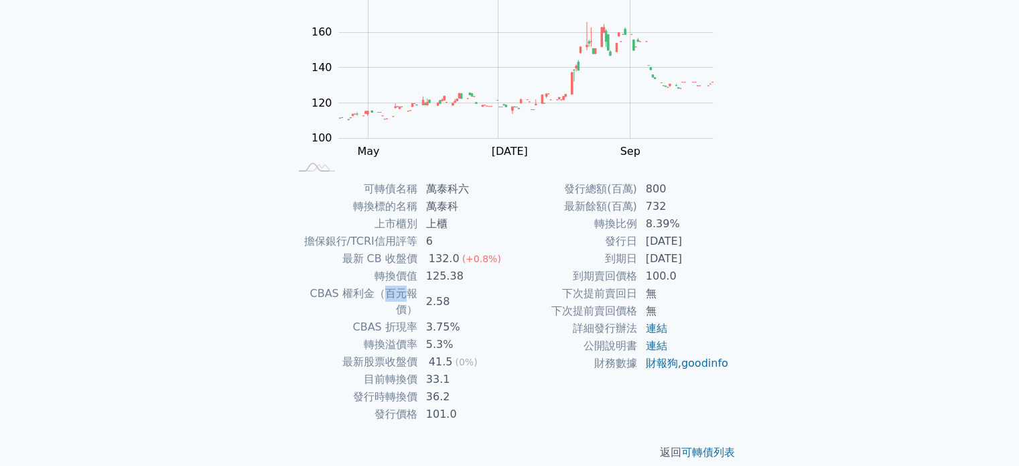
click at [371, 299] on td "CBAS 權利金（百元報價）" at bounding box center [354, 301] width 128 height 33
click at [396, 336] on td "轉換溢價率" at bounding box center [354, 344] width 128 height 17
click at [400, 388] on td "發行時轉換價" at bounding box center [354, 396] width 128 height 17
click at [565, 320] on td "詳細發行辦法" at bounding box center [574, 328] width 128 height 17
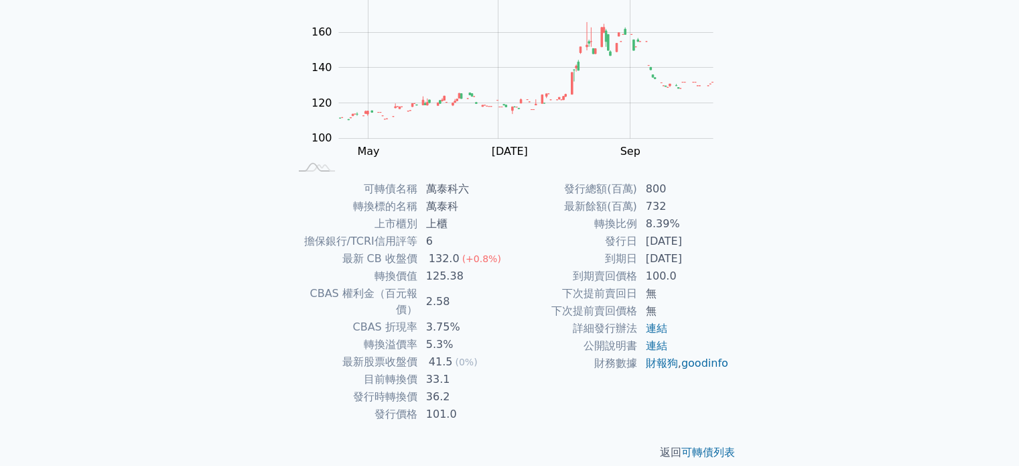
click at [565, 320] on td "詳細發行辦法" at bounding box center [574, 328] width 128 height 17
click at [573, 307] on tbody "發行總額(百萬) 800 最新餘額(百萬) 732 轉換比例 8.39% 發行日 [DATE] 到期日 [DATE] 到期賣回價格 100.0 下次提前賣回日…" at bounding box center [620, 276] width 220 height 192
click at [584, 294] on td "下次提前賣回日" at bounding box center [574, 293] width 128 height 17
